Goal: Task Accomplishment & Management: Use online tool/utility

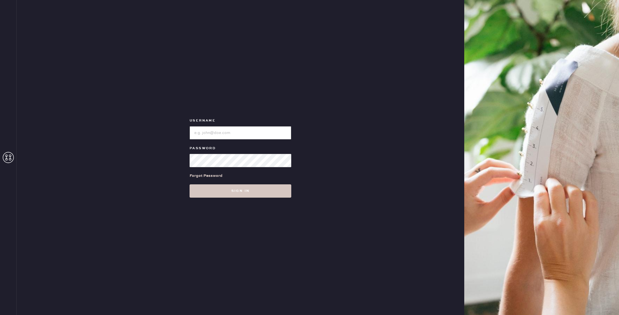
type input "reformationnorthpark"
click at [301, 291] on div "Username Password Forgot Password Sign in" at bounding box center [241, 157] width 448 height 315
drag, startPoint x: 259, startPoint y: 192, endPoint x: 280, endPoint y: 194, distance: 21.0
click at [259, 192] on button "Sign in" at bounding box center [241, 190] width 102 height 13
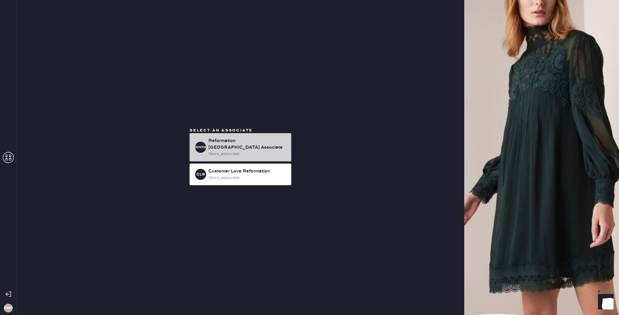
click at [270, 152] on div "store_associate" at bounding box center [247, 154] width 79 height 6
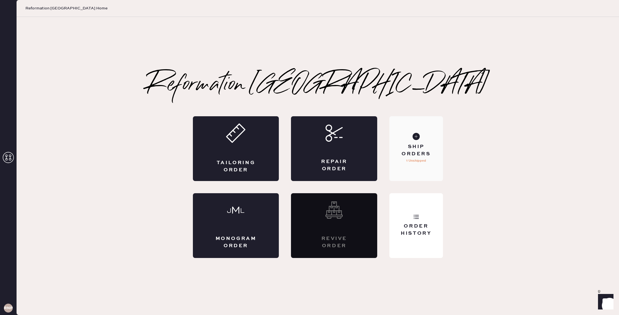
click at [422, 152] on div "Ship Orders" at bounding box center [416, 150] width 45 height 14
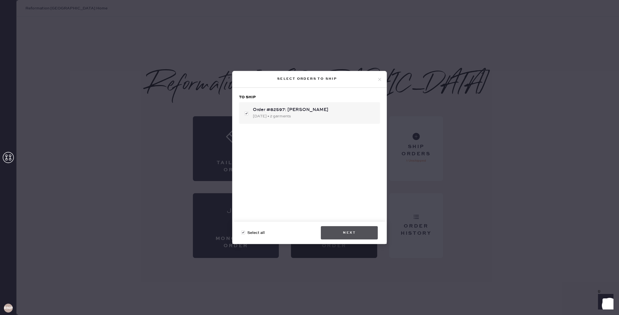
drag, startPoint x: 357, startPoint y: 225, endPoint x: 356, endPoint y: 230, distance: 4.5
click at [357, 226] on div "Select all Next" at bounding box center [310, 232] width 154 height 22
click at [356, 231] on button "Next" at bounding box center [349, 232] width 57 height 13
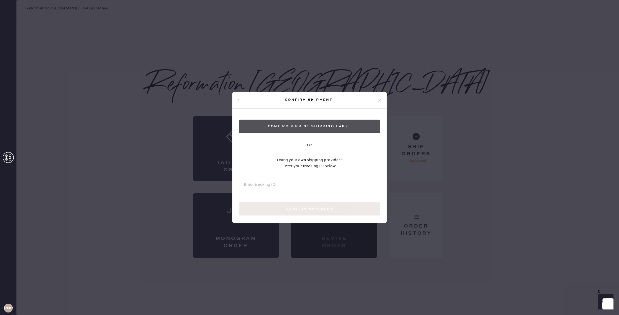
click at [310, 131] on button "Confirm & Print shipping label" at bounding box center [309, 126] width 141 height 13
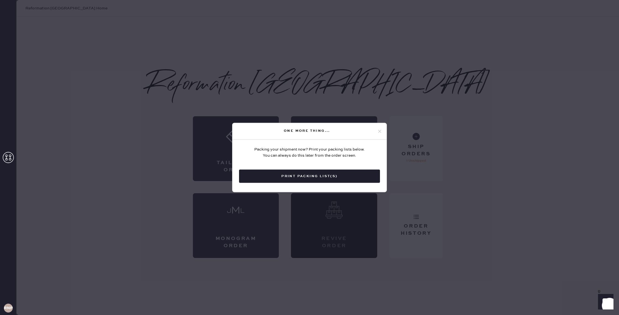
click at [379, 132] on icon at bounding box center [379, 131] width 5 height 5
